Goal: Task Accomplishment & Management: Use online tool/utility

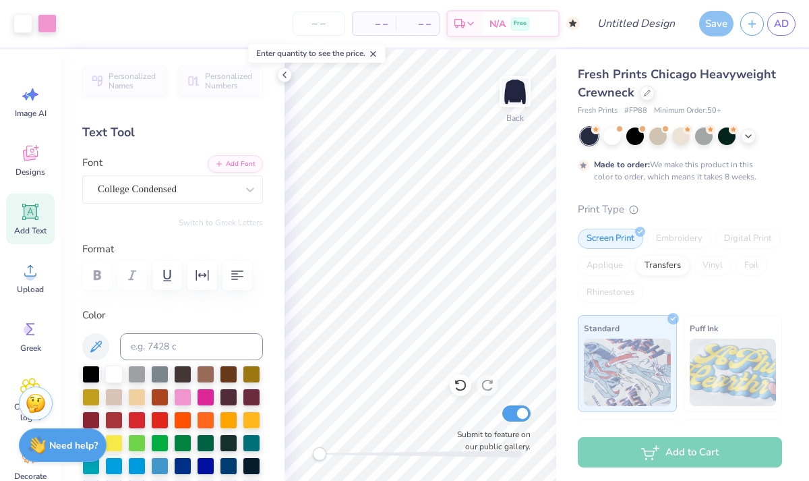
scroll to position [480, 0]
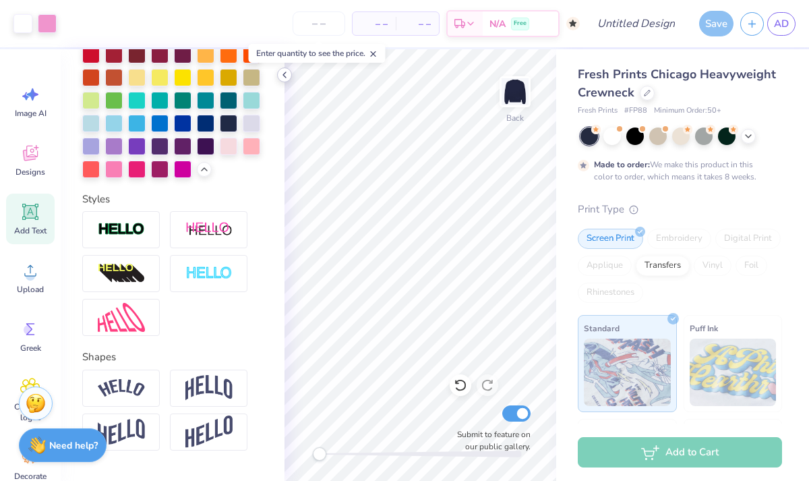
click at [284, 78] on icon at bounding box center [284, 74] width 11 height 11
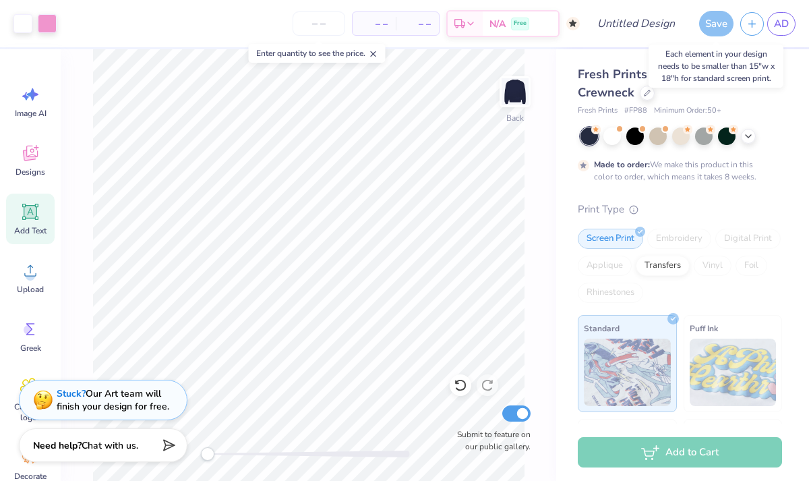
click at [709, 24] on div "Save" at bounding box center [716, 24] width 34 height 26
click at [714, 27] on div "Save" at bounding box center [716, 24] width 34 height 26
click at [744, 25] on button "button" at bounding box center [752, 22] width 24 height 24
click at [717, 26] on div "Save" at bounding box center [716, 24] width 34 height 26
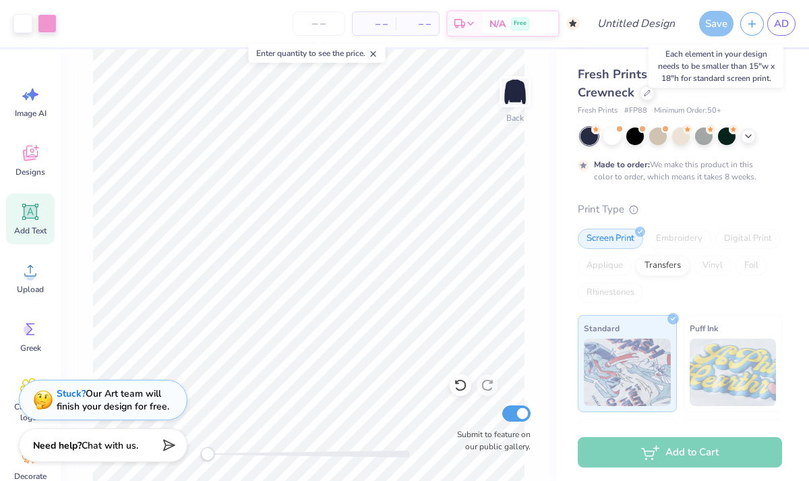
click at [715, 26] on div "Save" at bounding box center [716, 24] width 34 height 26
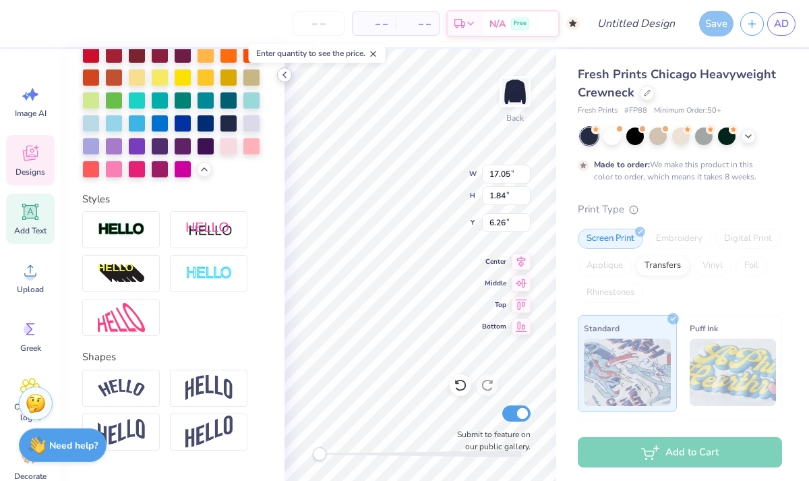
click at [284, 76] on polyline at bounding box center [284, 74] width 3 height 5
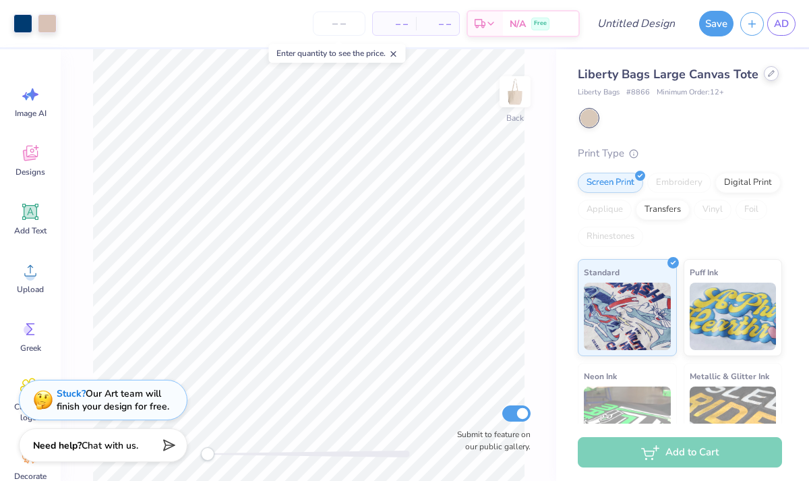
click at [773, 71] on div at bounding box center [771, 73] width 15 height 15
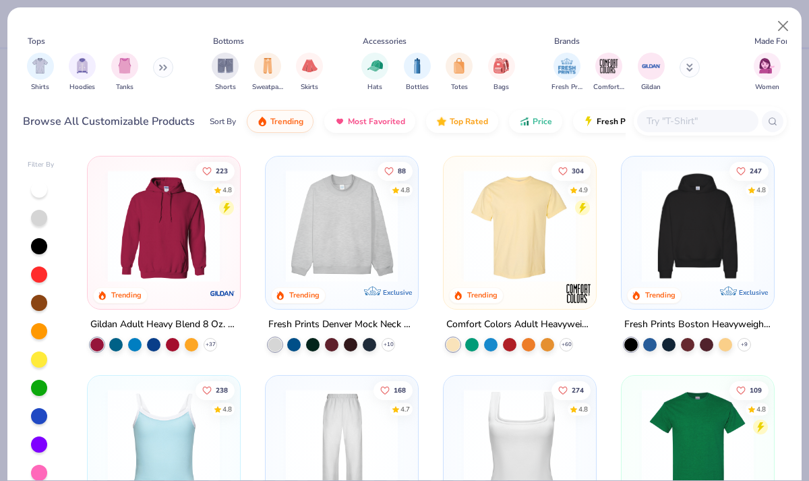
click at [520, 224] on img at bounding box center [519, 226] width 125 height 112
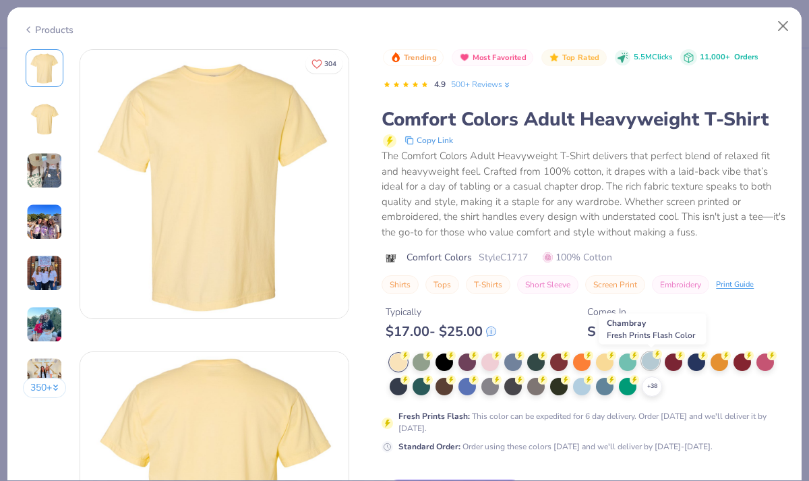
click at [651, 363] on div at bounding box center [651, 361] width 18 height 18
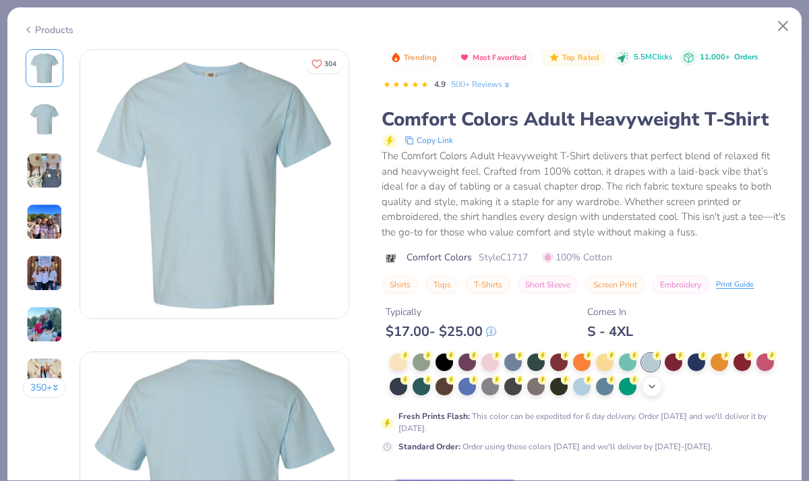
click at [647, 384] on icon at bounding box center [652, 386] width 11 height 11
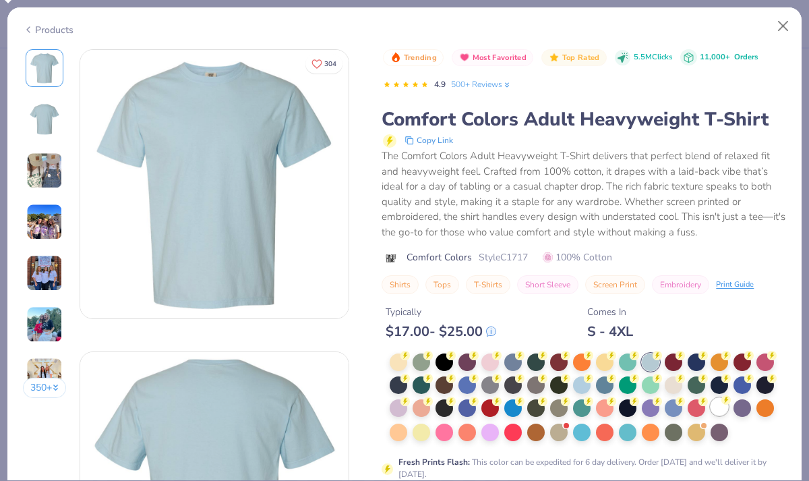
click at [715, 405] on div at bounding box center [720, 407] width 18 height 18
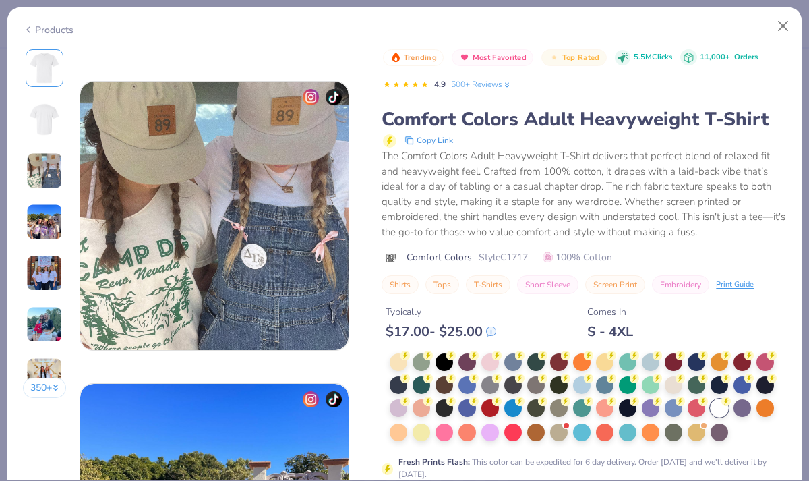
scroll to position [691, 0]
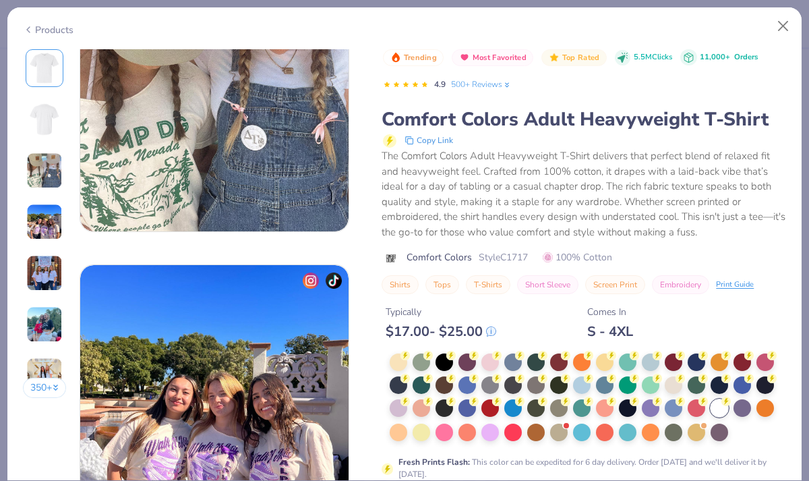
click at [742, 310] on div "Typically $ 17.00 - $ 25.00 Comes In S - 4XL" at bounding box center [584, 317] width 405 height 46
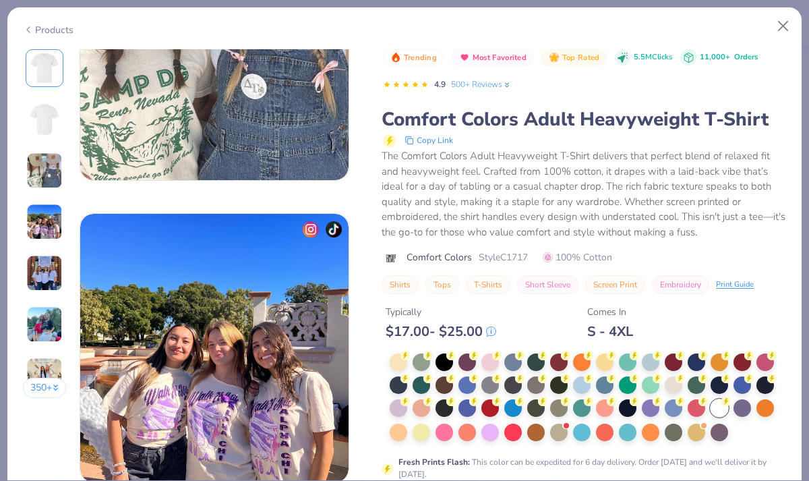
scroll to position [745, 0]
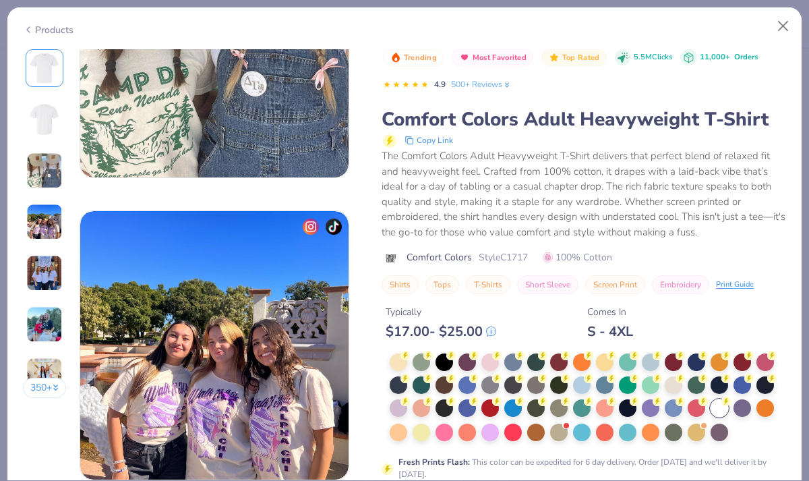
click at [606, 330] on div "S - 4XL" at bounding box center [610, 331] width 46 height 17
click at [782, 25] on button "Close" at bounding box center [784, 26] width 26 height 26
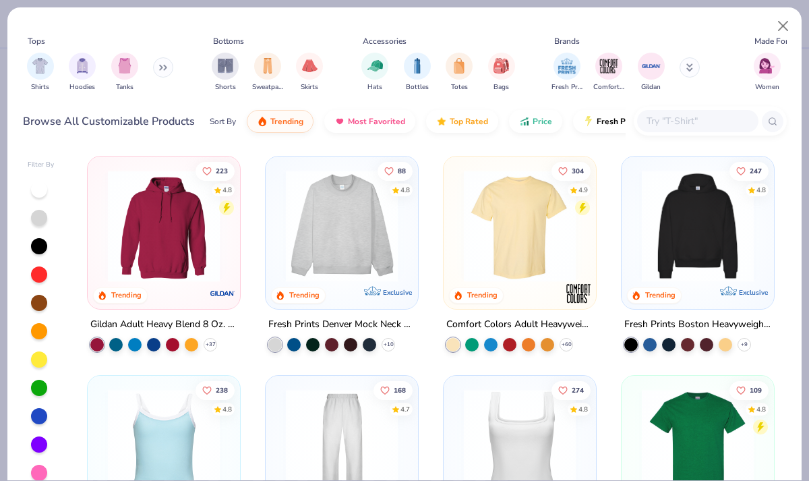
click at [708, 198] on img at bounding box center [697, 226] width 125 height 112
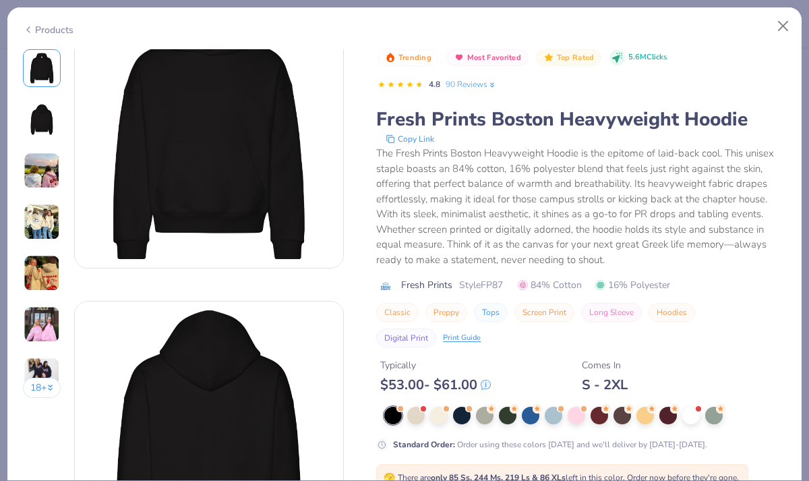
scroll to position [51, 0]
click at [562, 357] on div "Typically $ 53.00 - $ 61.00 Comes In S - 2XL" at bounding box center [581, 370] width 410 height 46
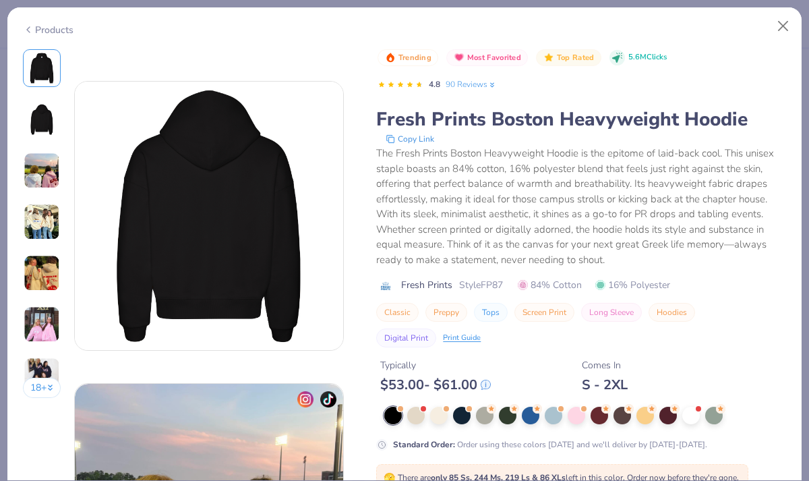
scroll to position [0, 0]
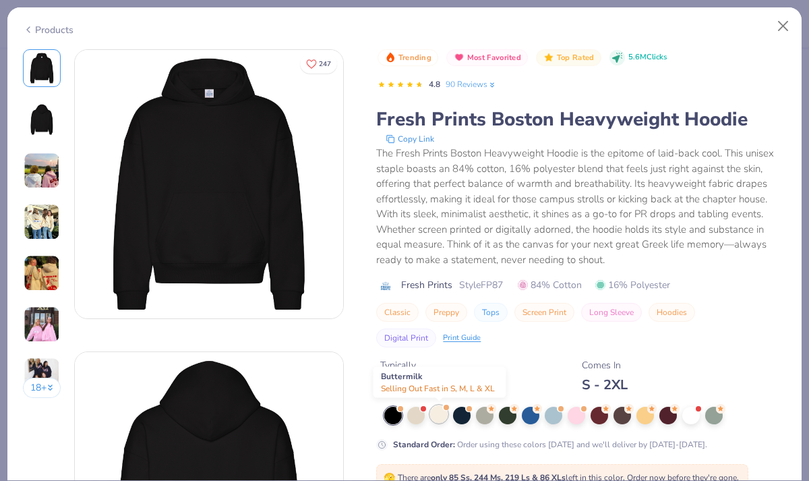
click at [432, 418] on div at bounding box center [439, 414] width 18 height 18
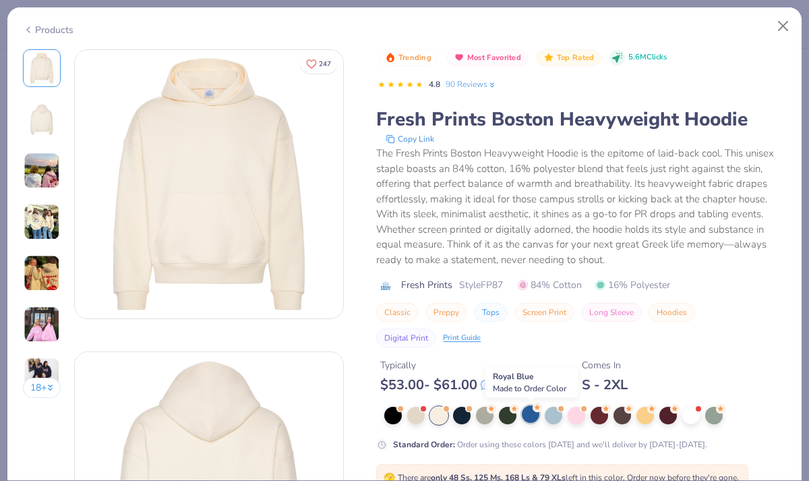
click at [532, 411] on div at bounding box center [531, 414] width 18 height 18
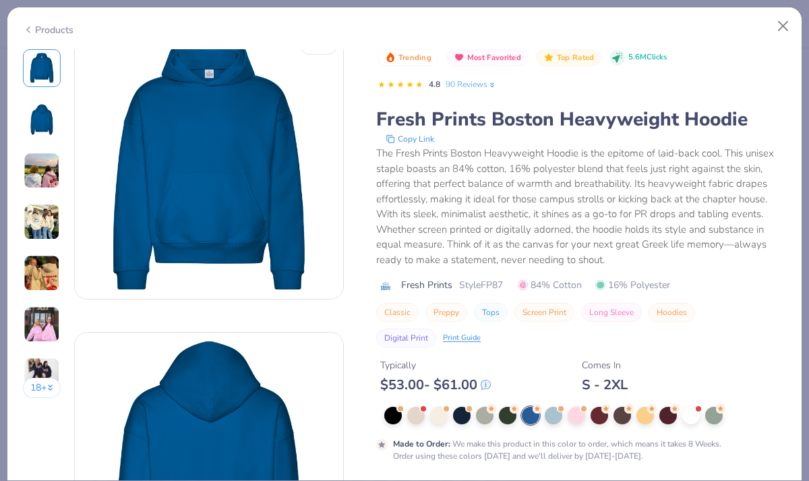
scroll to position [24, 0]
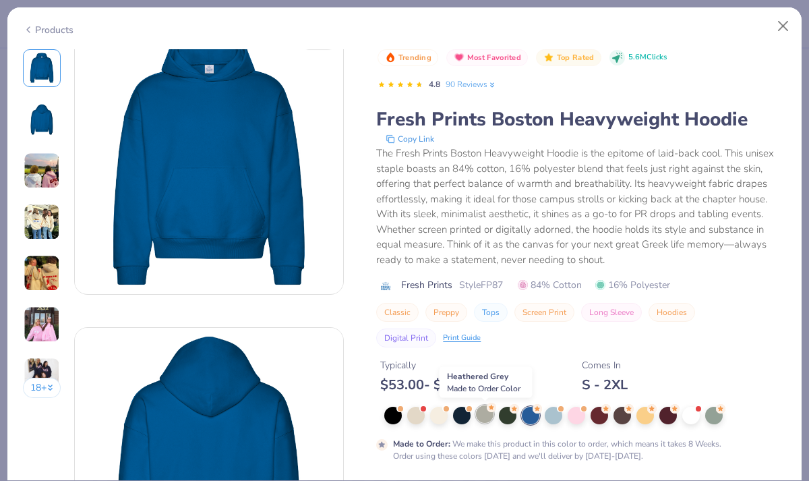
click at [481, 415] on div at bounding box center [485, 414] width 18 height 18
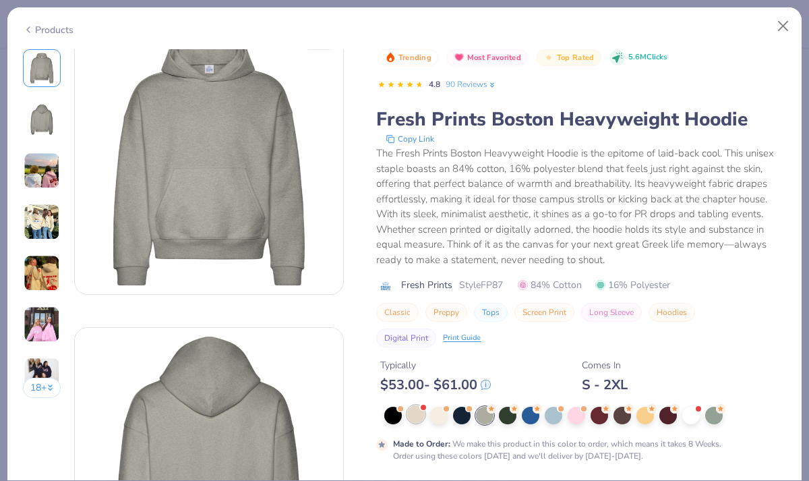
click at [424, 415] on div at bounding box center [416, 414] width 18 height 18
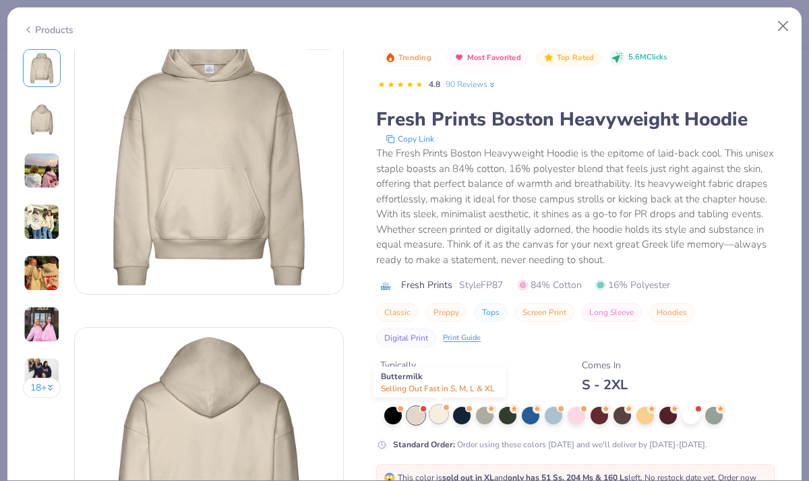
click at [438, 419] on div at bounding box center [439, 414] width 18 height 18
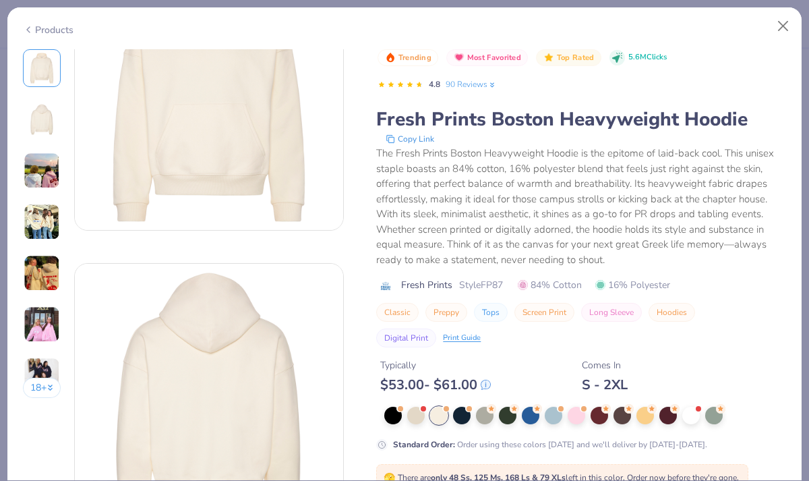
scroll to position [90, 0]
click at [779, 24] on button "Close" at bounding box center [784, 26] width 26 height 26
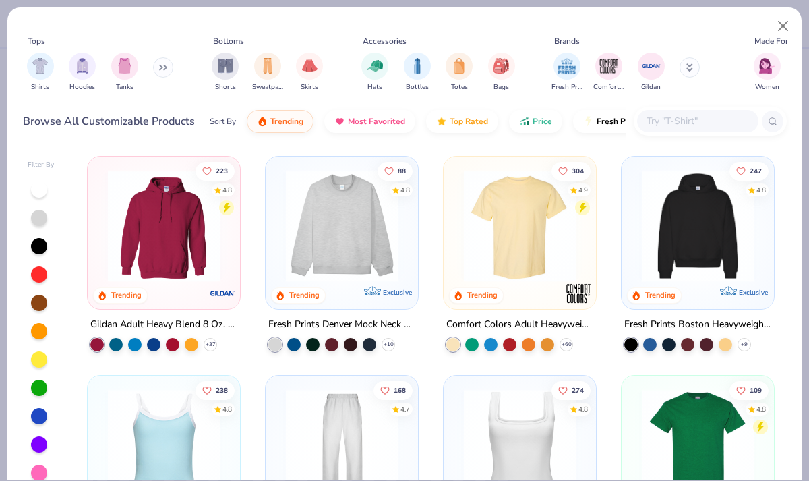
click at [345, 210] on img at bounding box center [341, 226] width 125 height 112
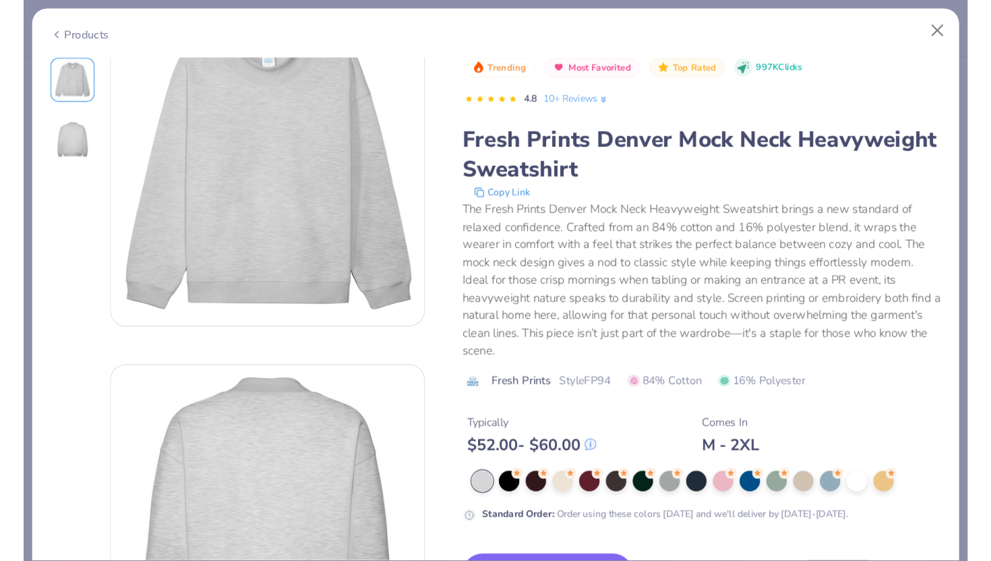
scroll to position [46, 0]
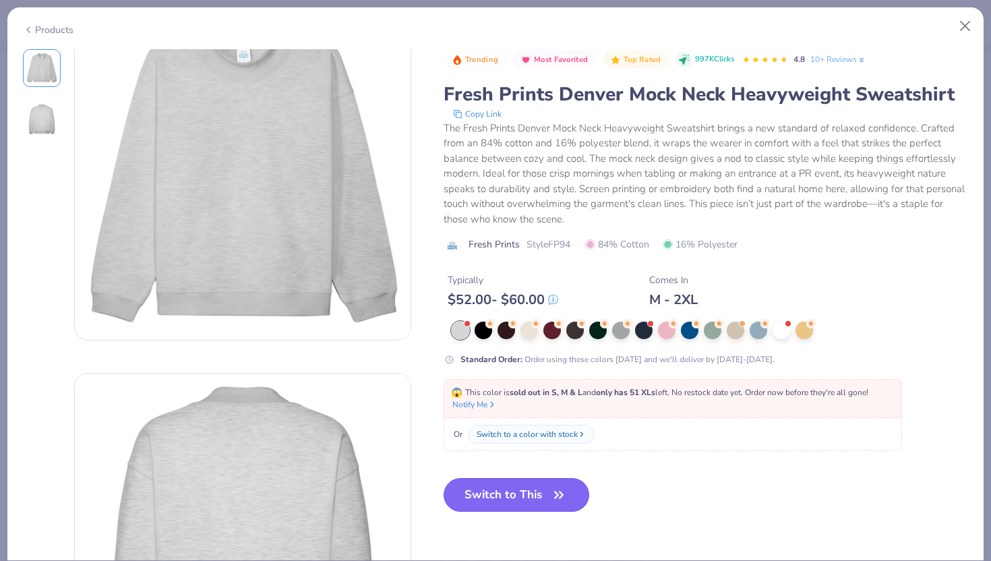
click at [497, 480] on button "Switch to This" at bounding box center [517, 495] width 146 height 34
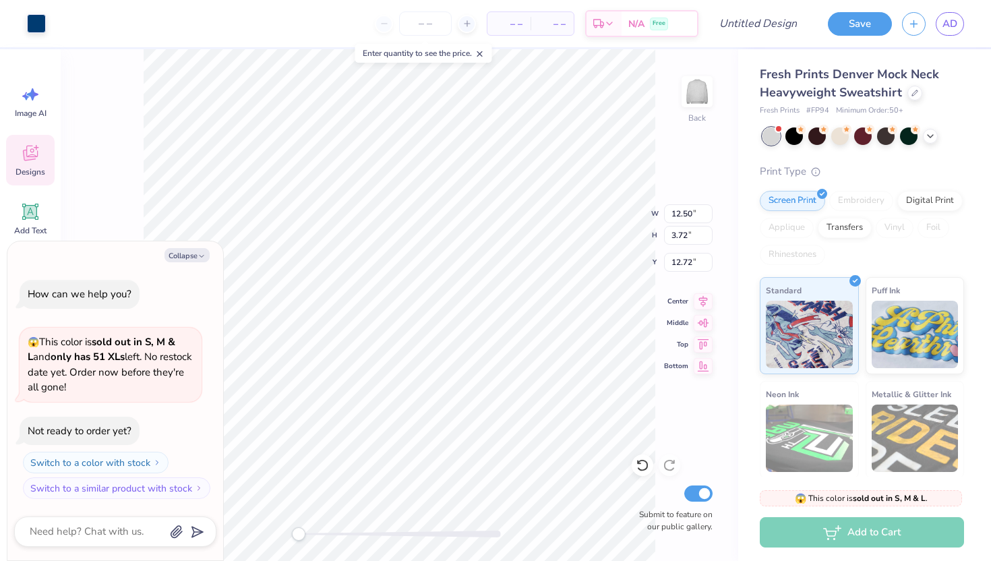
type textarea "x"
type input "3.72"
type input "12.72"
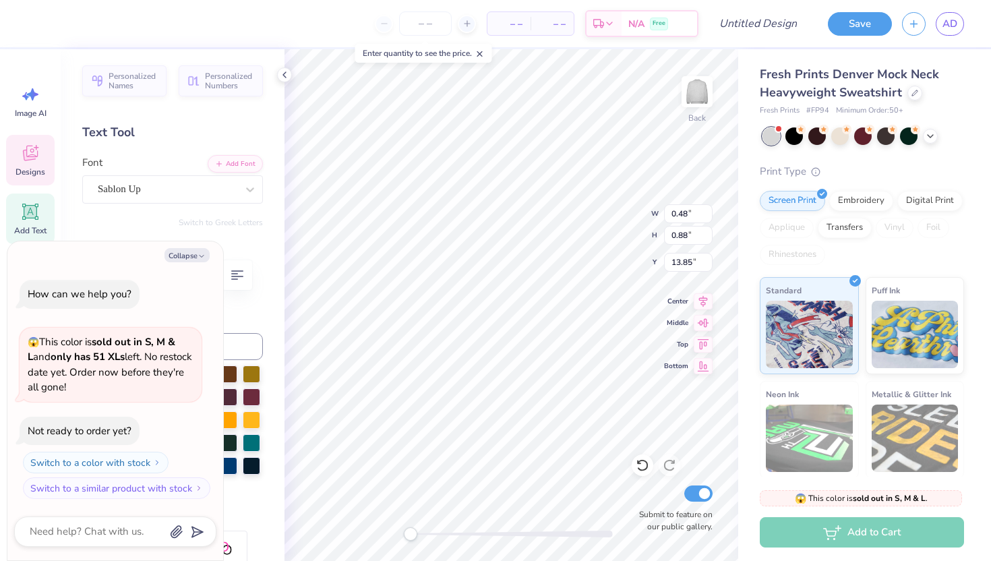
type textarea "x"
type textarea "1"
type textarea "x"
type input "0.43"
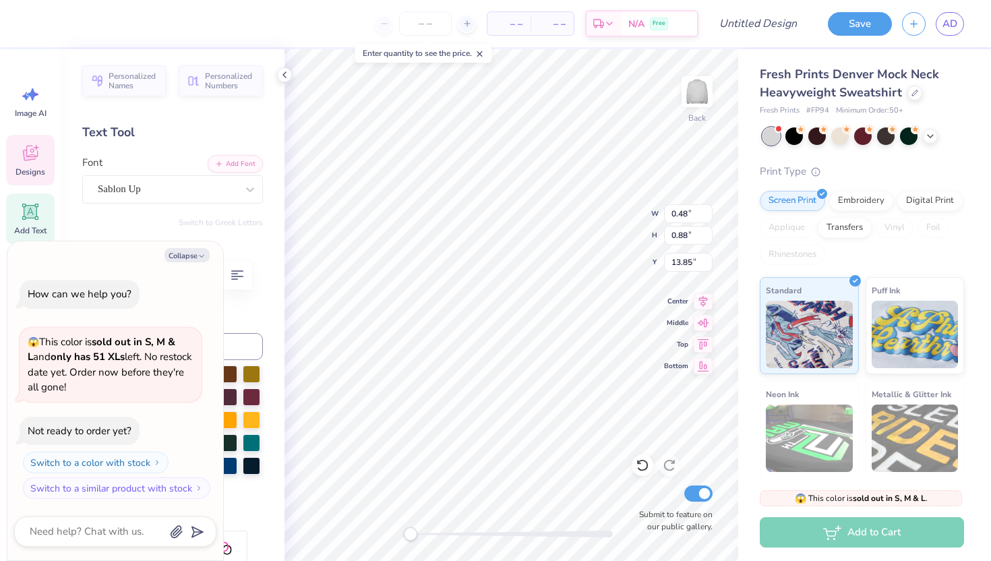
type input "0.95"
type input "16.17"
type textarea "x"
type input "0.70"
type input "16.28"
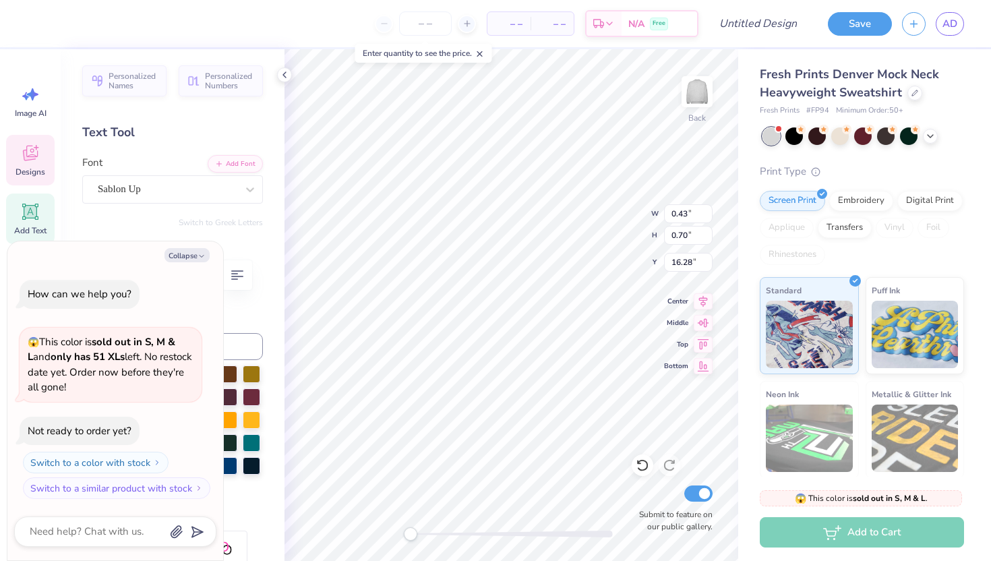
type textarea "x"
type input "0.88"
type input "0.85"
type input "16.22"
type textarea "x"
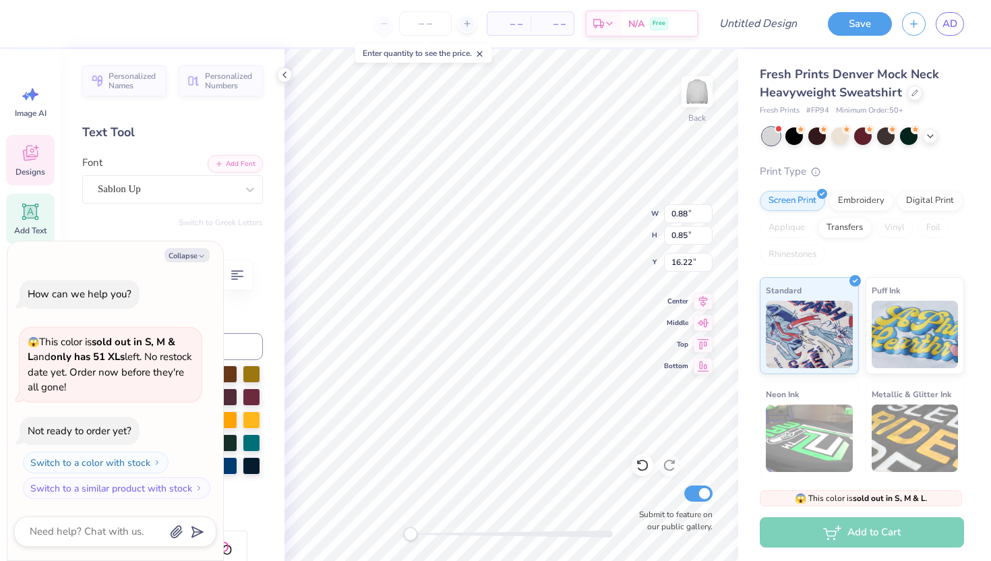
type textarea "l"
type textarea "x"
type textarea "Sl"
type textarea "x"
type textarea "S"
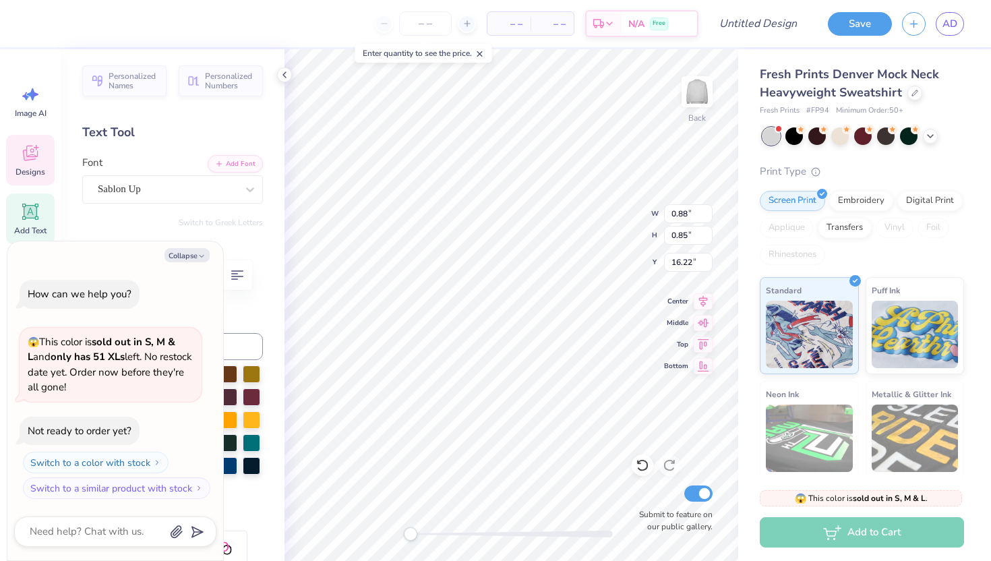
type textarea "x"
type input "0.40"
type input "0.90"
type input "16.17"
type textarea "x"
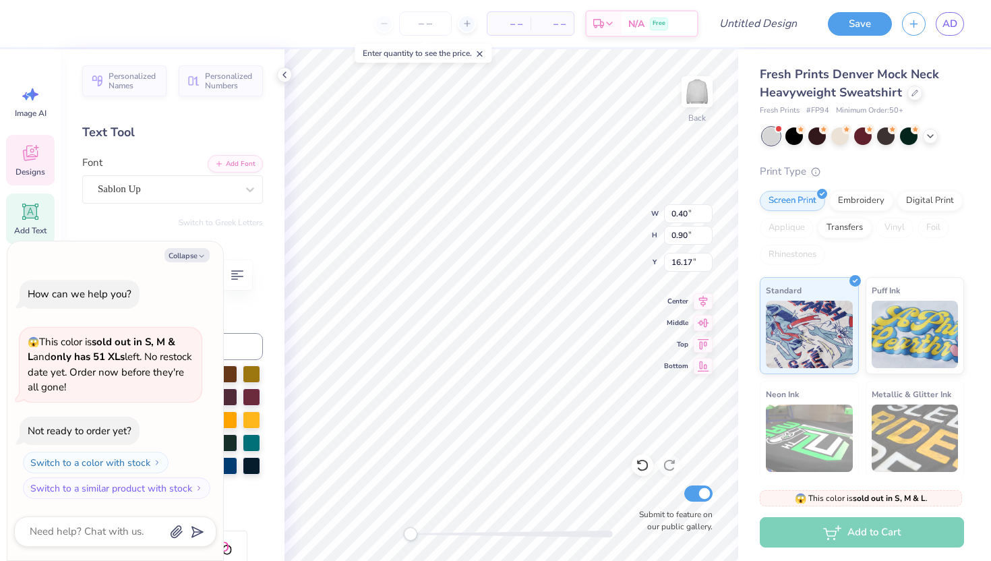
type textarea "x"
type textarea "I"
type textarea "x"
type input "0.43"
type input "0.95"
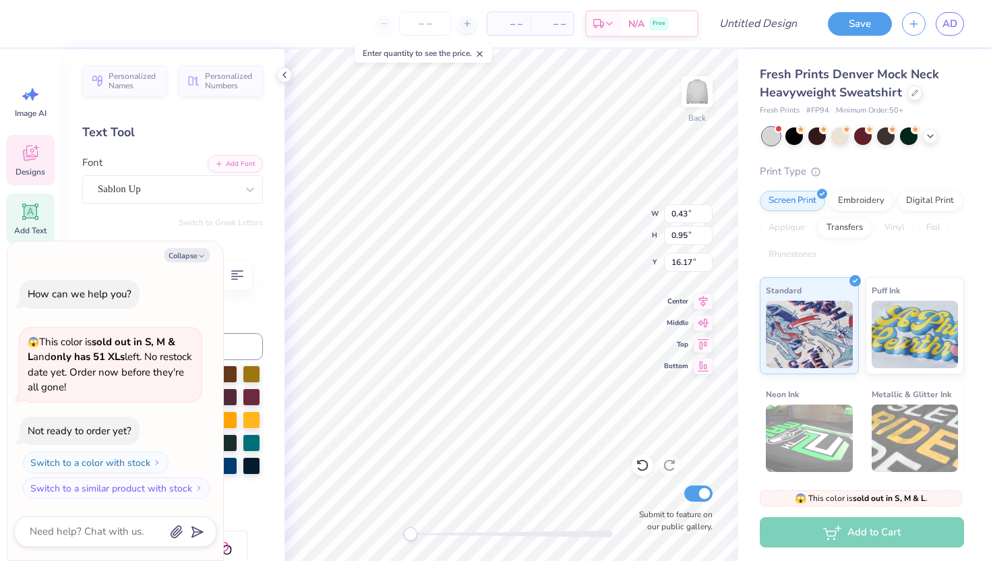
type textarea "x"
type textarea "O"
type textarea "x"
type input "0.93"
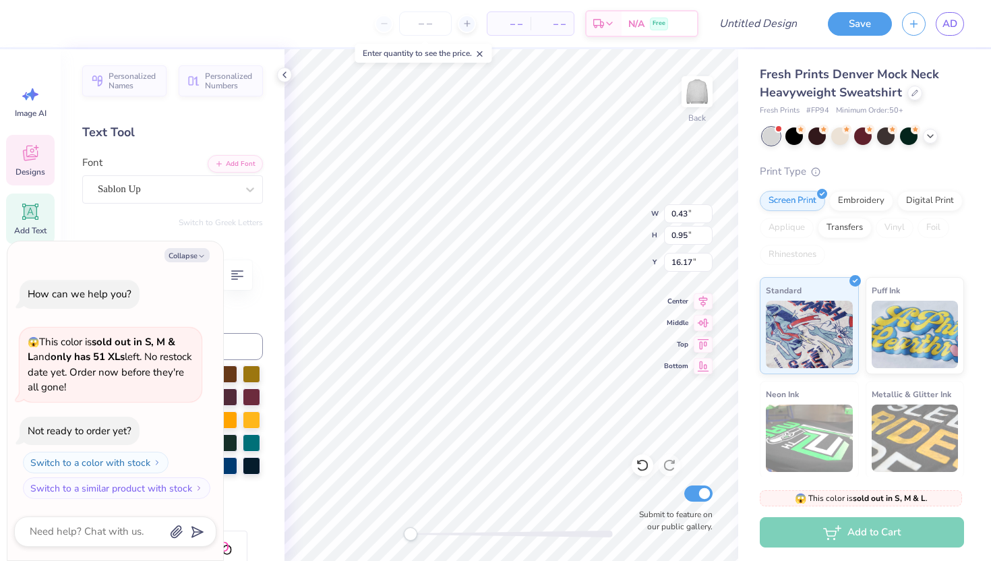
type input "16.18"
type textarea "x"
type textarea "M"
type textarea "x"
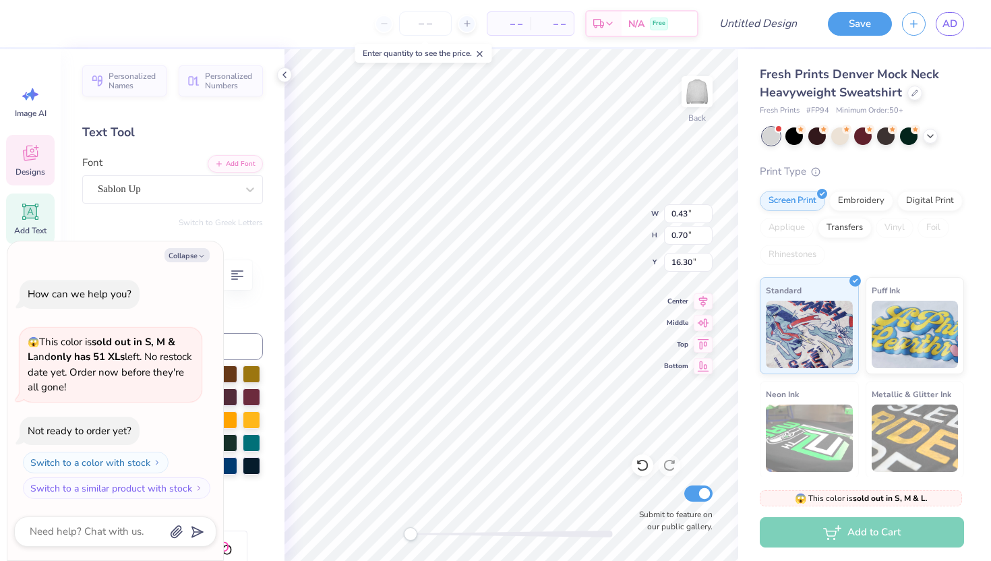
type textarea "x"
type textarea "N"
type textarea "x"
type textarea "i"
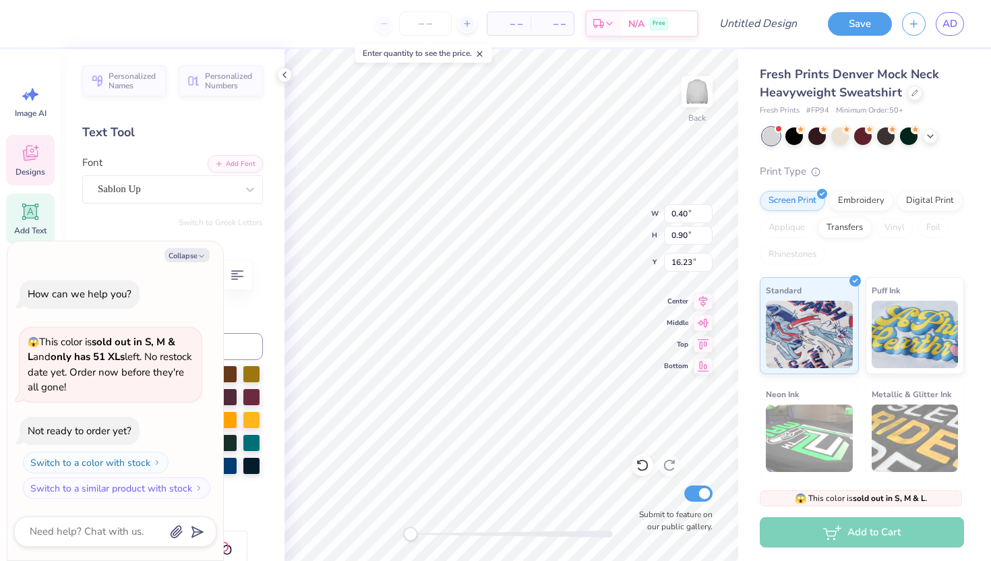
type textarea "x"
type textarea "i"
click at [643, 459] on icon at bounding box center [642, 465] width 13 height 13
click at [641, 462] on icon at bounding box center [642, 465] width 13 height 13
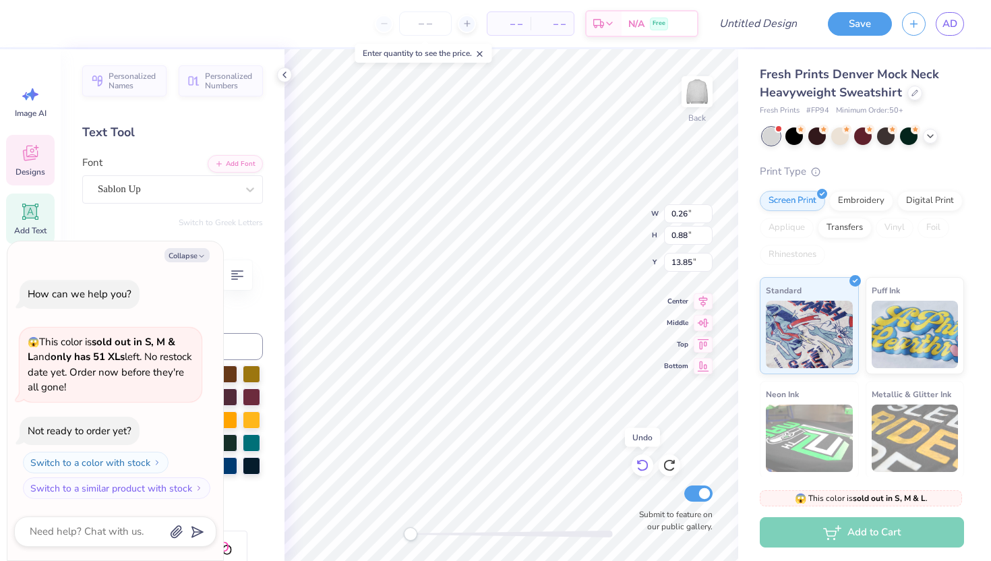
click at [642, 463] on icon at bounding box center [642, 465] width 13 height 13
click at [642, 464] on icon at bounding box center [642, 465] width 13 height 13
click at [643, 459] on icon at bounding box center [642, 465] width 13 height 13
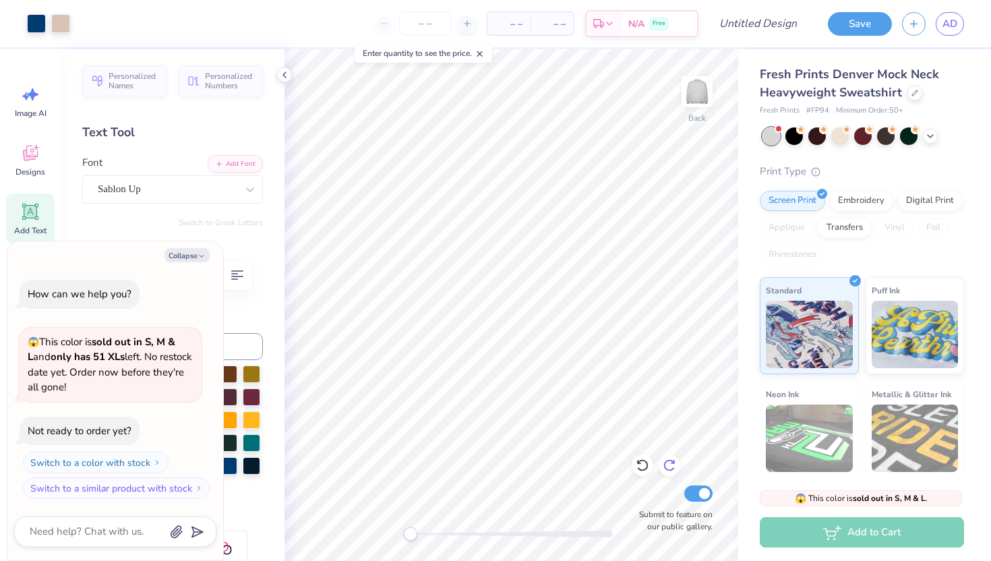
click at [667, 456] on div at bounding box center [670, 465] width 22 height 22
click at [667, 457] on div at bounding box center [670, 465] width 22 height 22
type textarea "x"
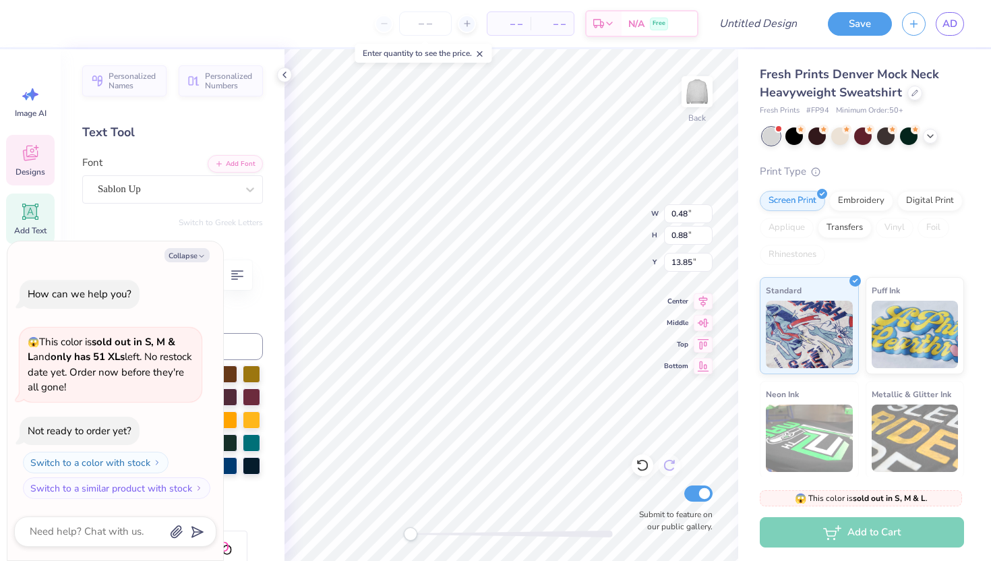
type textarea "1"
click at [185, 249] on button "Collapse" at bounding box center [187, 255] width 45 height 14
type textarea "x"
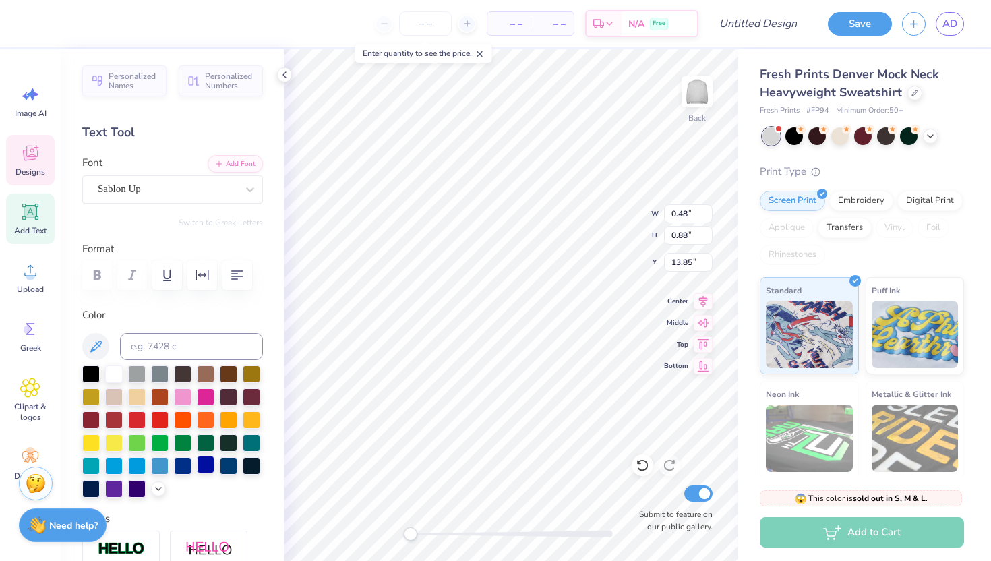
click at [199, 461] on div at bounding box center [206, 465] width 18 height 18
type textarea "9"
click at [200, 463] on div at bounding box center [206, 465] width 18 height 18
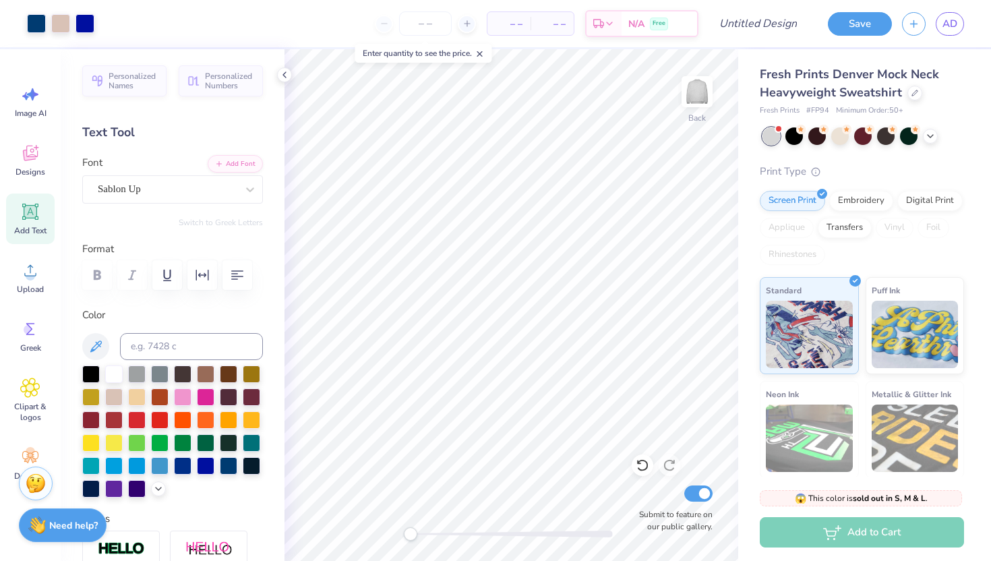
click at [27, 229] on span "Add Text" at bounding box center [30, 230] width 32 height 11
click at [32, 232] on span "Add Text" at bounding box center [30, 230] width 32 height 11
type textarea "T"
type textarea "1"
type input "1.04"
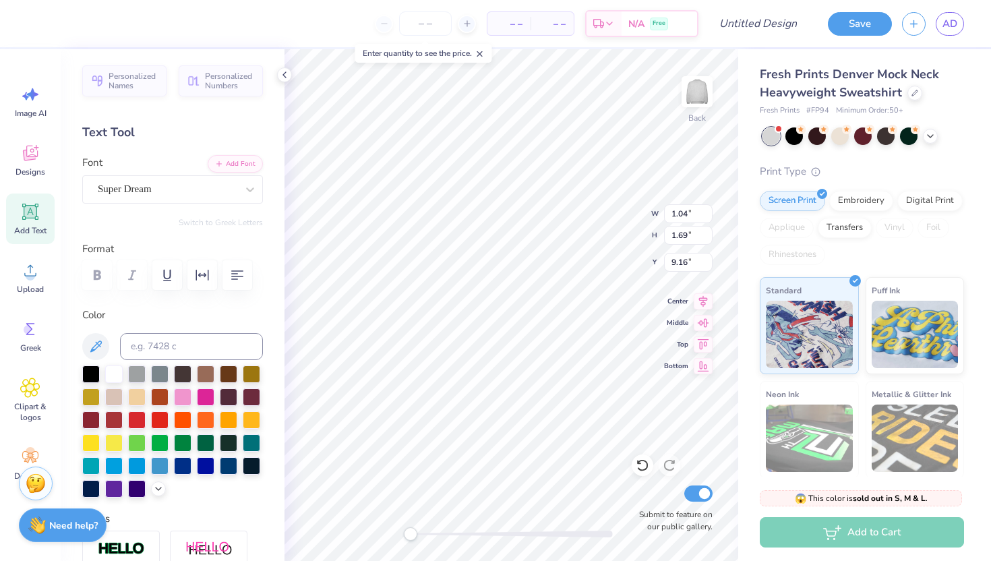
type input "1.69"
type input "9.16"
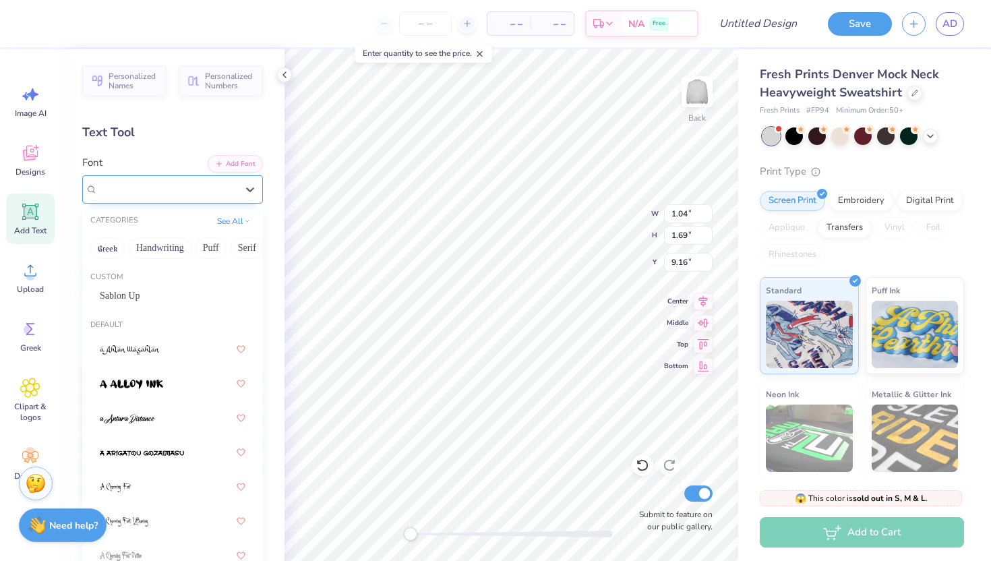
click at [204, 188] on div "Super Dream" at bounding box center [167, 189] width 142 height 21
click at [172, 297] on div "Sablon Up" at bounding box center [173, 296] width 146 height 14
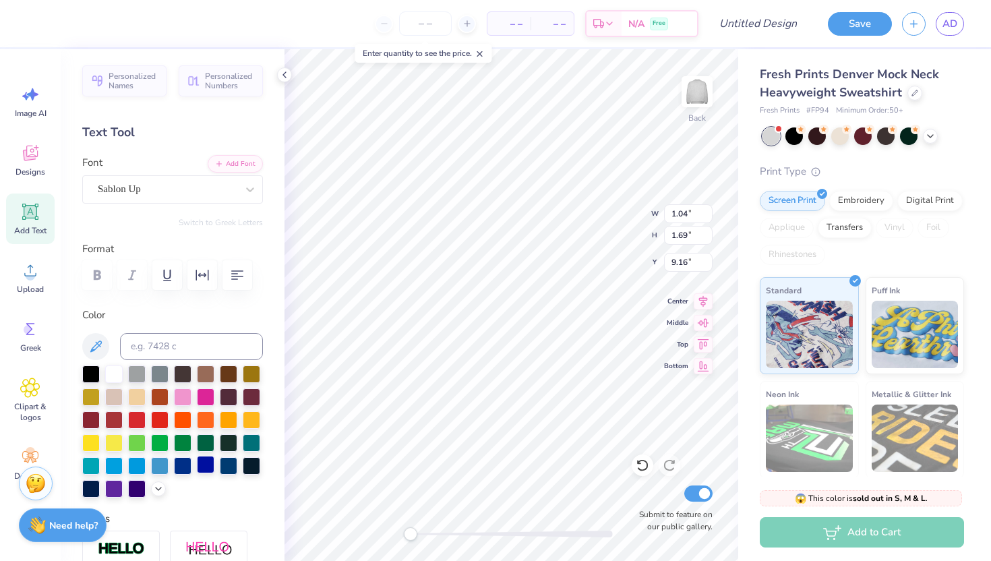
click at [206, 457] on div at bounding box center [206, 465] width 18 height 18
click at [24, 215] on icon at bounding box center [30, 212] width 13 height 13
type textarea "T"
type textarea "2"
click at [202, 177] on div "Super Dream" at bounding box center [172, 189] width 181 height 28
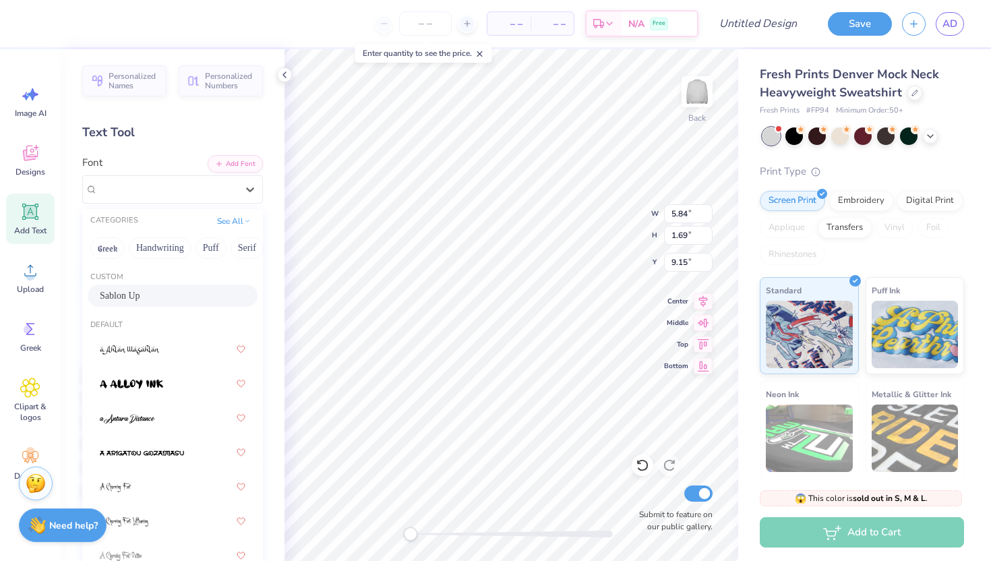
click at [175, 289] on div "Sablon Up" at bounding box center [173, 296] width 146 height 14
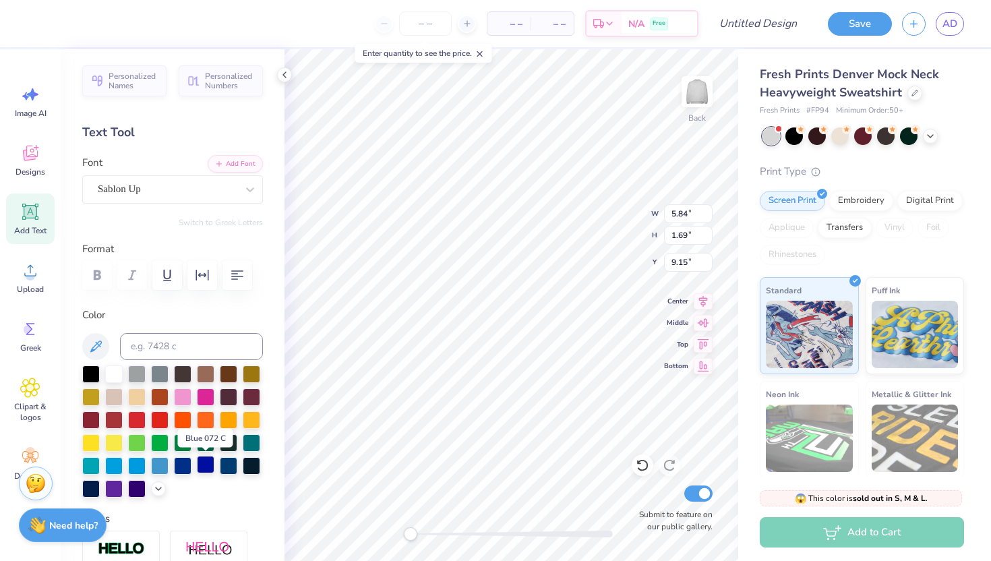
click at [202, 467] on div at bounding box center [206, 465] width 18 height 18
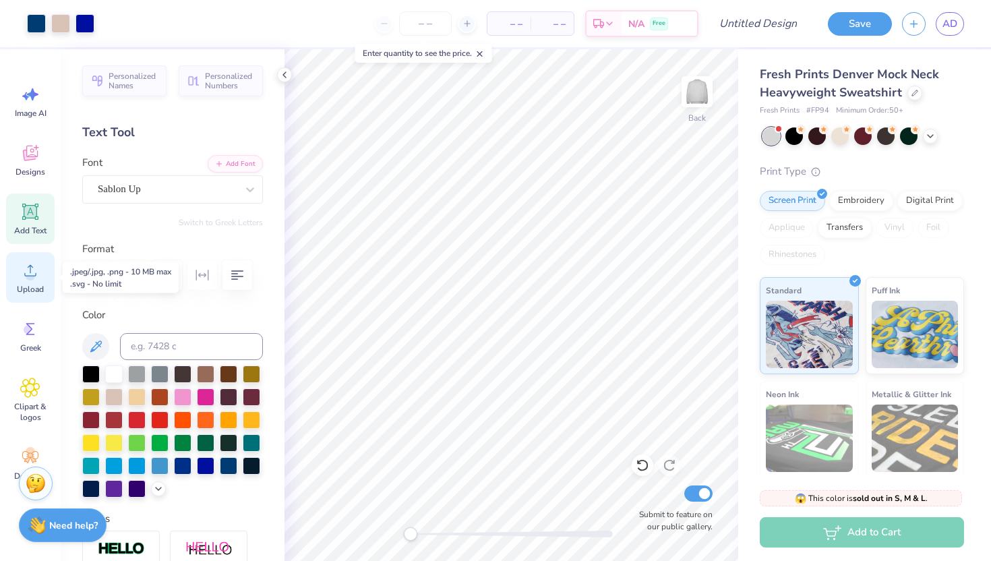
click at [31, 284] on span "Upload" at bounding box center [30, 289] width 27 height 11
click at [34, 329] on icon at bounding box center [30, 329] width 20 height 20
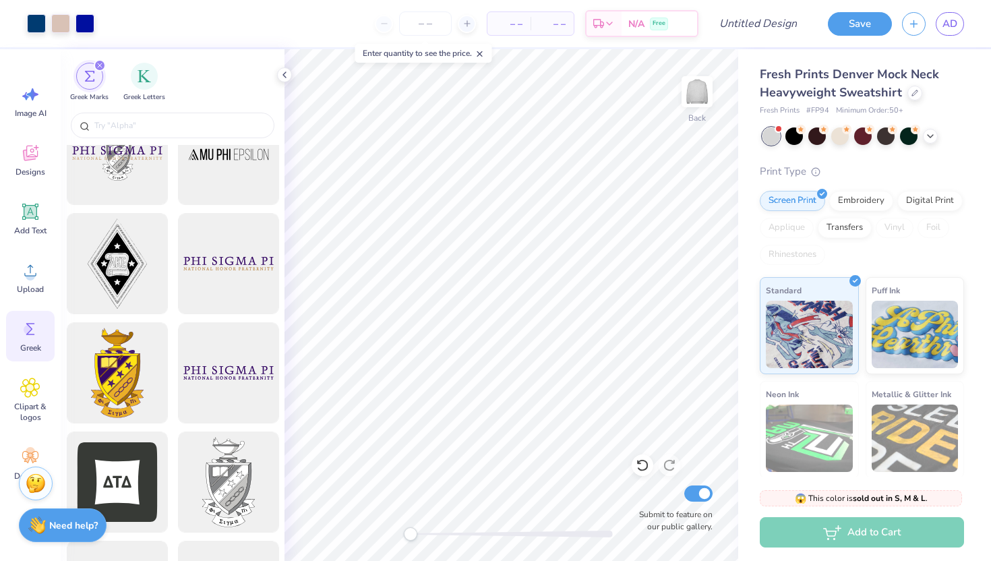
scroll to position [261, 0]
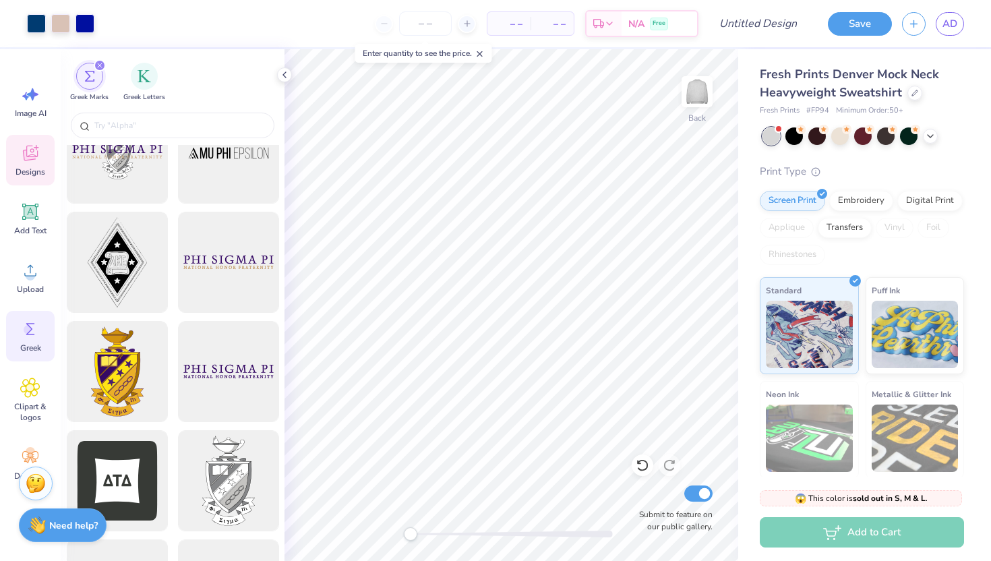
click at [31, 163] on icon at bounding box center [30, 153] width 20 height 20
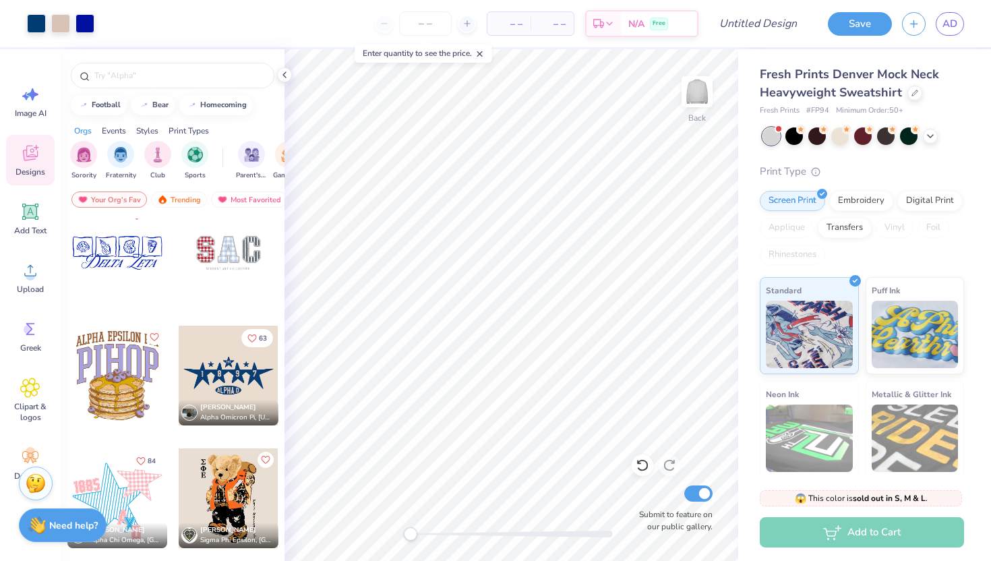
scroll to position [2964, 0]
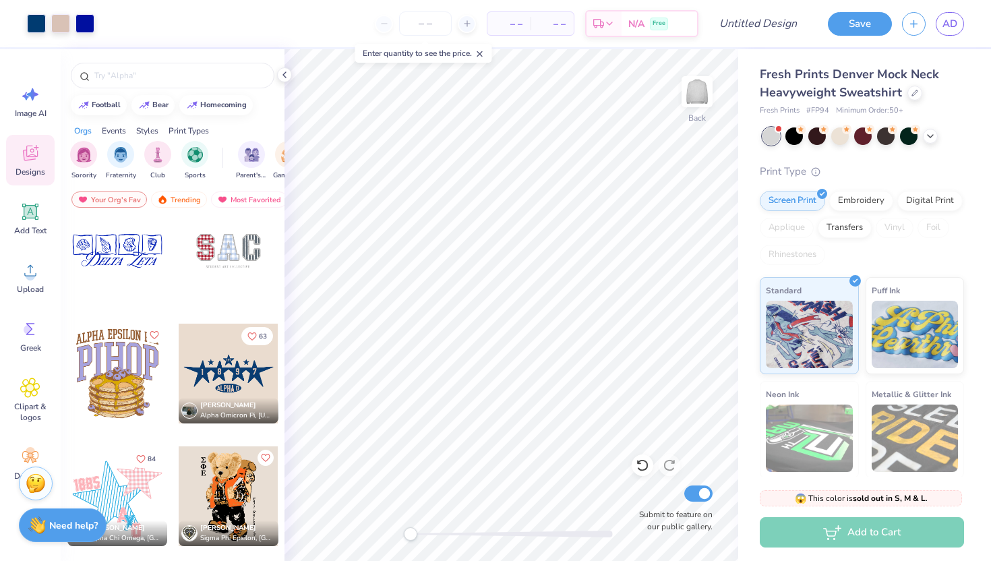
click at [223, 370] on div at bounding box center [229, 374] width 100 height 100
